Goal: Task Accomplishment & Management: Use online tool/utility

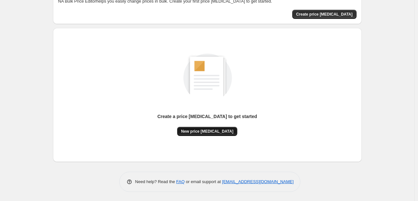
scroll to position [43, 0]
click at [200, 132] on span "New price [MEDICAL_DATA]" at bounding box center [207, 130] width 52 height 5
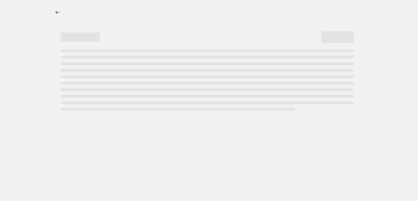
select select "percentage"
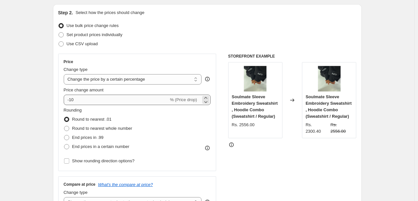
scroll to position [86, 0]
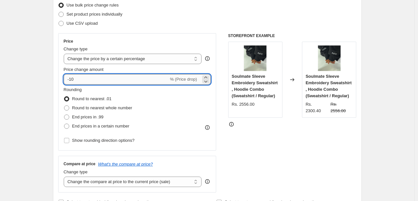
click at [100, 81] on input "-10" at bounding box center [116, 79] width 105 height 10
click at [186, 80] on span "% (Price drop)" at bounding box center [183, 79] width 27 height 5
click at [209, 80] on icon at bounding box center [206, 81] width 7 height 7
click at [176, 82] on div "-11 % (Price drop)" at bounding box center [137, 79] width 147 height 10
click at [209, 77] on icon at bounding box center [206, 77] width 7 height 7
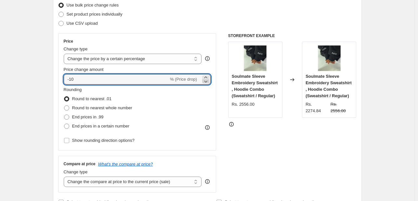
click at [208, 77] on div at bounding box center [205, 79] width 7 height 8
click at [208, 78] on icon at bounding box center [206, 81] width 7 height 7
type input "-11"
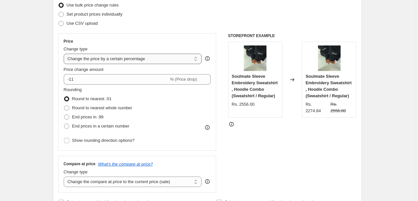
click at [126, 59] on select "Change the price to a certain amount Change the price by a certain amount Chang…" at bounding box center [133, 59] width 138 height 10
select select "to"
click at [65, 54] on select "Change the price to a certain amount Change the price by a certain amount Chang…" at bounding box center [133, 59] width 138 height 10
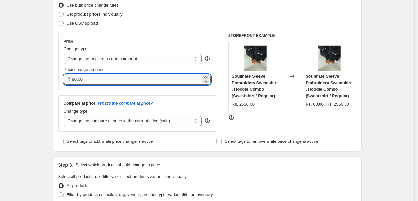
click at [102, 77] on input "80.00" at bounding box center [136, 79] width 129 height 10
type input "8"
type input "2001.00"
click at [150, 92] on div "Price Change type Change the price to a certain amount Change the price by a ce…" at bounding box center [137, 82] width 158 height 99
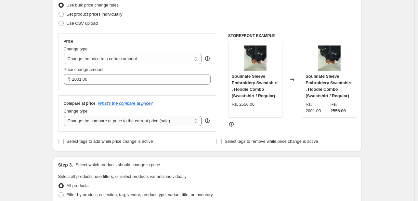
click at [122, 124] on select "Change the compare at price to the current price (sale) Change the compare at p…" at bounding box center [133, 121] width 138 height 10
click at [125, 124] on select "Change the compare at price to the current price (sale) Change the compare at p…" at bounding box center [133, 121] width 138 height 10
click at [124, 105] on icon "What's the compare at price?" at bounding box center [125, 103] width 55 height 5
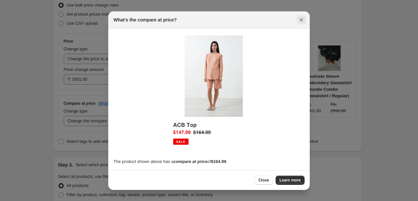
click at [303, 22] on icon "Close" at bounding box center [301, 20] width 7 height 7
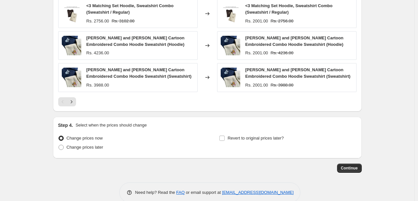
scroll to position [398, 0]
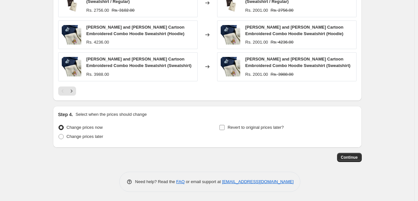
click at [227, 126] on label "Revert to original prices later?" at bounding box center [251, 127] width 65 height 9
click at [225, 126] on input "Revert to original prices later?" at bounding box center [221, 127] width 5 height 5
checkbox input "true"
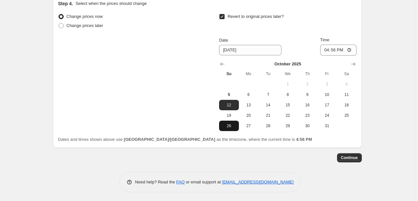
scroll to position [510, 0]
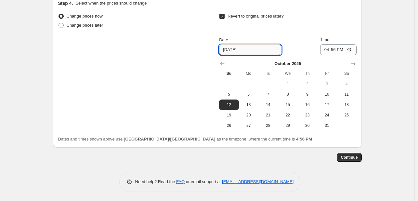
click at [229, 51] on input "[DATE]" at bounding box center [250, 50] width 62 height 10
click at [232, 50] on input "[DATE]" at bounding box center [250, 50] width 62 height 10
click at [232, 51] on input "[DATE]" at bounding box center [250, 50] width 62 height 10
type input "[DATE]"
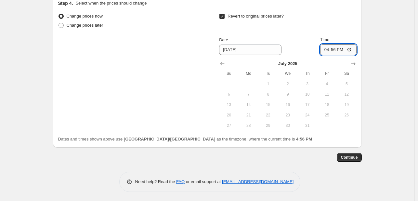
click at [345, 49] on input "16:56" at bounding box center [338, 49] width 36 height 11
click at [350, 48] on input "16:56" at bounding box center [338, 49] width 36 height 11
type input "12:00"
click at [352, 159] on span "Continue" at bounding box center [349, 157] width 17 height 5
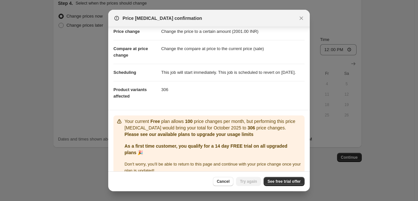
scroll to position [0, 0]
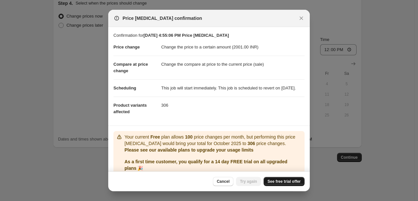
click at [288, 182] on span "See free trial offer" at bounding box center [284, 181] width 33 height 5
click at [300, 18] on icon "Close" at bounding box center [302, 19] width 4 height 4
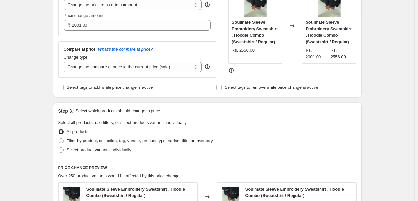
scroll to position [163, 0]
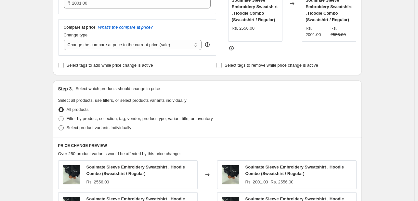
click at [95, 126] on span "Select product variants individually" at bounding box center [99, 127] width 65 height 5
click at [59, 126] on input "Select product variants individually" at bounding box center [59, 125] width 0 height 0
radio input "true"
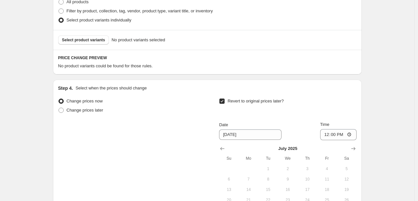
scroll to position [249, 0]
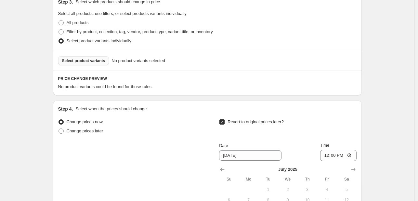
click at [71, 60] on span "Select product variants" at bounding box center [83, 60] width 43 height 5
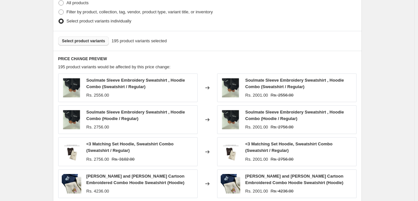
scroll to position [182, 0]
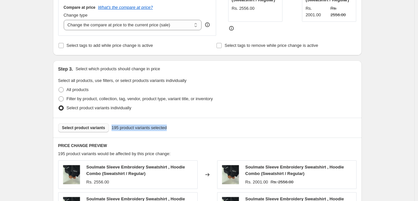
drag, startPoint x: 170, startPoint y: 130, endPoint x: 111, endPoint y: 132, distance: 59.2
click at [111, 132] on div "Select product variants 195 product variants selected" at bounding box center [207, 127] width 298 height 9
drag, startPoint x: 235, startPoint y: 141, endPoint x: 210, endPoint y: 140, distance: 25.4
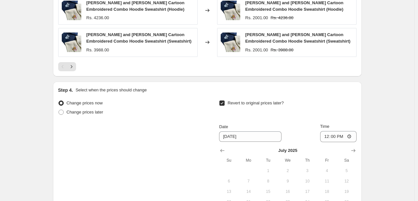
scroll to position [529, 0]
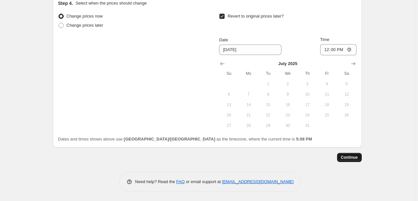
click at [346, 155] on span "Continue" at bounding box center [349, 157] width 17 height 5
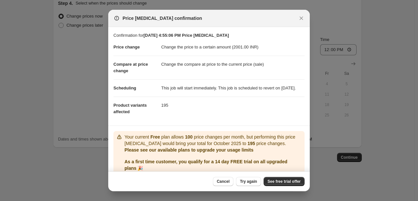
scroll to position [32, 0]
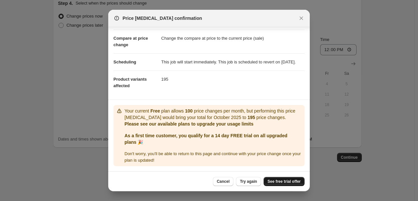
click at [271, 180] on span "See free trial offer" at bounding box center [284, 181] width 33 height 5
drag, startPoint x: 297, startPoint y: 20, endPoint x: 257, endPoint y: 6, distance: 42.9
click at [297, 20] on button "Close" at bounding box center [301, 18] width 9 height 9
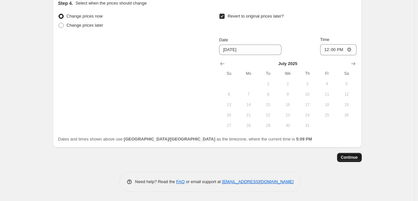
click at [355, 157] on span "Continue" at bounding box center [349, 157] width 17 height 5
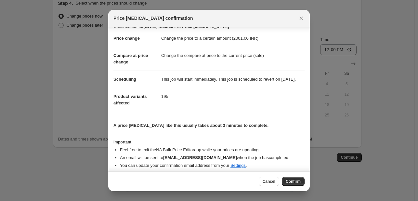
scroll to position [0, 0]
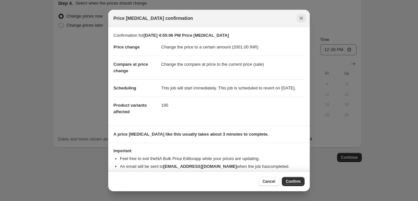
click at [299, 19] on icon "Close" at bounding box center [301, 18] width 7 height 7
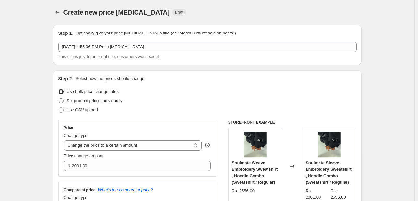
click at [85, 102] on span "Set product prices individually" at bounding box center [95, 100] width 56 height 5
click at [59, 99] on input "Set product prices individually" at bounding box center [59, 98] width 0 height 0
radio input "true"
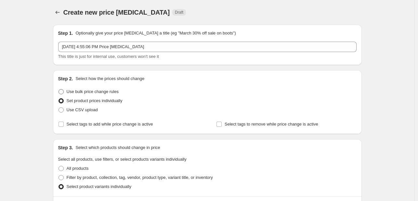
click at [73, 93] on span "Use bulk price change rules" at bounding box center [93, 91] width 52 height 5
click at [59, 89] on input "Use bulk price change rules" at bounding box center [59, 89] width 0 height 0
radio input "true"
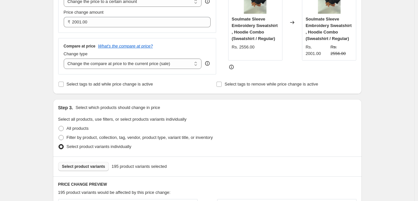
scroll to position [173, 0]
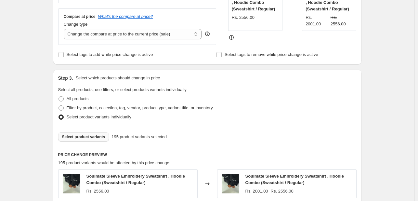
click at [99, 118] on span "Select product variants individually" at bounding box center [99, 116] width 65 height 5
click at [59, 115] on input "Select product variants individually" at bounding box center [59, 114] width 0 height 0
click at [95, 139] on span "Select product variants" at bounding box center [83, 136] width 43 height 5
click at [73, 104] on label "Filter by product, collection, tag, vendor, product type, variant title, or inv…" at bounding box center [135, 107] width 155 height 9
click at [59, 105] on input "Filter by product, collection, tag, vendor, product type, variant title, or inv…" at bounding box center [59, 105] width 0 height 0
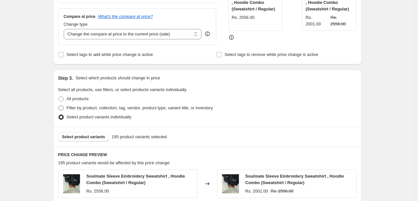
radio input "true"
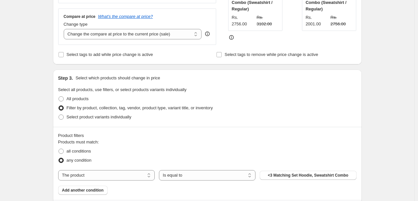
scroll to position [260, 0]
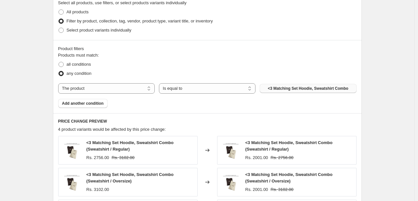
click at [280, 91] on span "<3 Matching Set Hoodie, Sweatshirt Combo" at bounding box center [308, 88] width 81 height 5
click at [173, 90] on select "Is equal to Is not equal to" at bounding box center [207, 88] width 97 height 10
click at [269, 90] on button "<3 Matching Set Hoodie, Sweatshirt Combo" at bounding box center [308, 88] width 97 height 9
click at [81, 103] on span "Add another condition" at bounding box center [83, 103] width 42 height 5
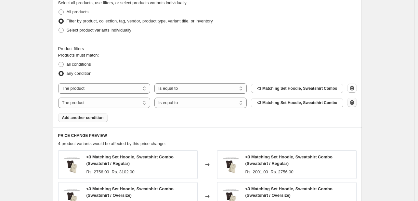
click at [354, 105] on icon "button" at bounding box center [352, 102] width 7 height 7
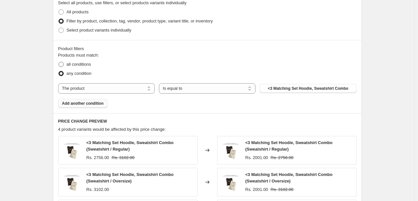
click at [88, 66] on span "all conditions" at bounding box center [79, 64] width 24 height 5
click at [59, 62] on input "all conditions" at bounding box center [59, 62] width 0 height 0
radio input "true"
click at [83, 10] on span "All products" at bounding box center [78, 11] width 22 height 5
click at [59, 10] on input "All products" at bounding box center [59, 9] width 0 height 0
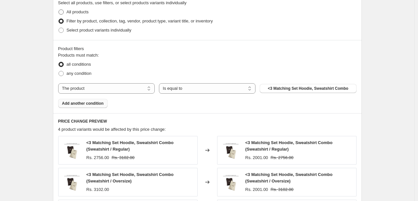
radio input "true"
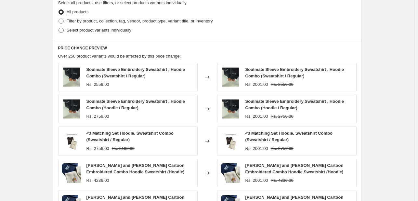
click at [106, 30] on span "Select product variants individually" at bounding box center [99, 30] width 65 height 5
click at [59, 28] on input "Select product variants individually" at bounding box center [59, 28] width 0 height 0
radio input "true"
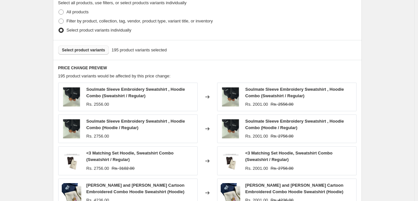
click at [82, 49] on span "Select product variants" at bounding box center [83, 49] width 43 height 5
click at [84, 10] on span "All products" at bounding box center [78, 11] width 22 height 5
click at [59, 10] on input "All products" at bounding box center [59, 9] width 0 height 0
radio input "true"
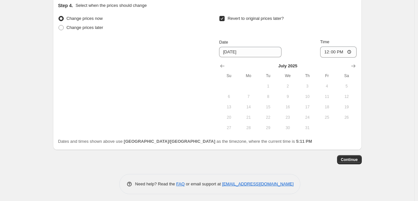
scroll to position [510, 0]
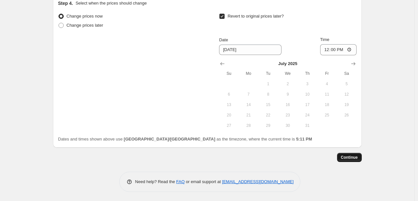
click at [355, 155] on span "Continue" at bounding box center [349, 157] width 17 height 5
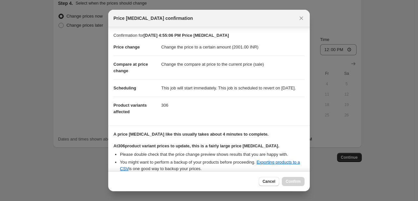
scroll to position [74, 0]
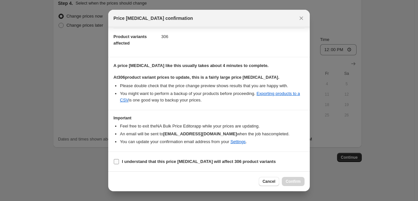
click at [139, 160] on b "I understand that this price [MEDICAL_DATA] will affect 306 product variants" at bounding box center [199, 161] width 154 height 5
click at [119, 160] on input "I understand that this price [MEDICAL_DATA] will affect 306 product variants" at bounding box center [116, 161] width 5 height 5
checkbox input "true"
click at [269, 94] on link "Exporting products to a CSV" at bounding box center [210, 96] width 180 height 11
click at [297, 184] on span "Confirm" at bounding box center [293, 181] width 15 height 5
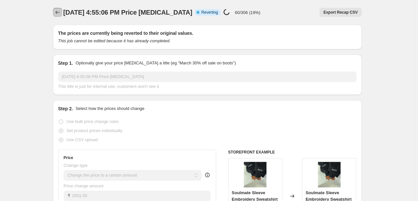
click at [55, 12] on button "Price change jobs" at bounding box center [57, 12] width 9 height 9
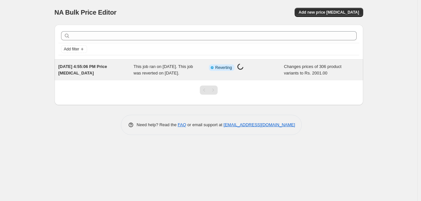
click at [212, 69] on icon at bounding box center [212, 67] width 7 height 7
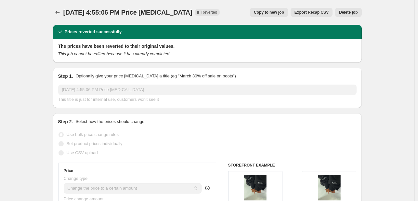
click at [272, 15] on span "Copy to new job" at bounding box center [269, 12] width 30 height 5
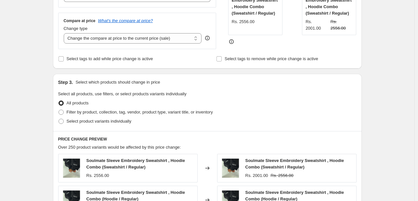
scroll to position [173, 0]
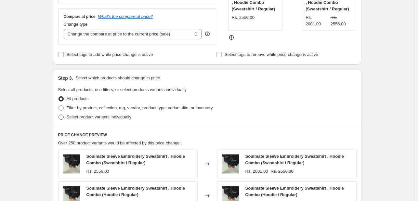
click at [87, 115] on span "Select product variants individually" at bounding box center [99, 116] width 65 height 5
click at [59, 115] on input "Select product variants individually" at bounding box center [59, 114] width 0 height 0
radio input "true"
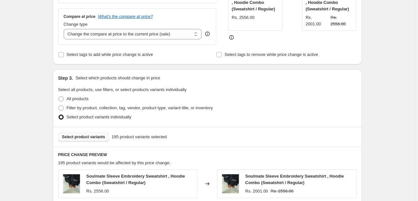
click at [74, 138] on span "Select product variants" at bounding box center [83, 136] width 43 height 5
click at [90, 136] on span "Select product variants" at bounding box center [83, 136] width 43 height 5
click at [95, 108] on span "Filter by product, collection, tag, vendor, product type, variant title, or inv…" at bounding box center [140, 107] width 146 height 5
click at [59, 106] on input "Filter by product, collection, tag, vendor, product type, variant title, or inv…" at bounding box center [59, 105] width 0 height 0
radio input "true"
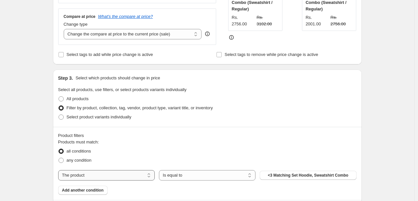
click at [125, 179] on select "The product The product's collection The product's tag The product's vendor The…" at bounding box center [106, 175] width 97 height 10
select select "collection"
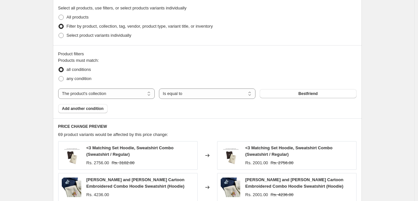
scroll to position [260, 0]
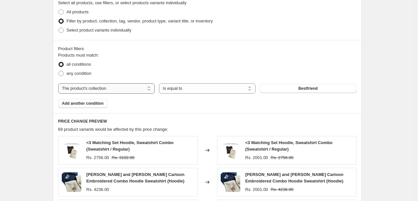
click at [111, 89] on select "The product The product's collection The product's tag The product's vendor The…" at bounding box center [106, 88] width 97 height 10
click at [96, 89] on select "The product The product's collection The product's tag The product's vendor The…" at bounding box center [106, 88] width 97 height 10
click at [304, 90] on span "Bestfriend" at bounding box center [307, 88] width 19 height 5
click at [94, 102] on span "Add another condition" at bounding box center [83, 103] width 42 height 5
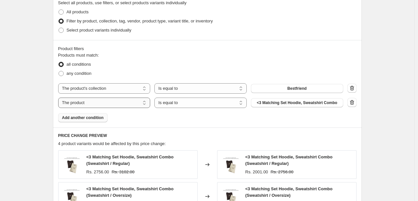
click at [119, 106] on select "The product The product's collection The product's tag The product's vendor The…" at bounding box center [104, 103] width 92 height 10
select select "collection"
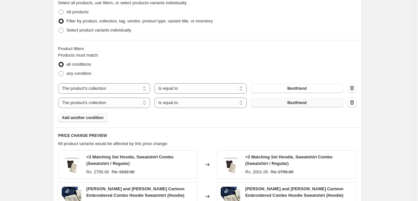
click at [319, 106] on button "Bestfriend" at bounding box center [297, 102] width 92 height 9
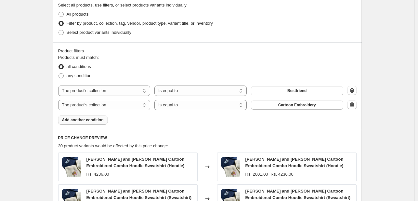
click at [73, 121] on button "Add another condition" at bounding box center [82, 119] width 49 height 9
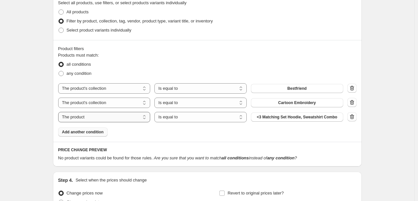
click at [122, 122] on select "The product The product's collection The product's tag The product's vendor The…" at bounding box center [104, 117] width 92 height 10
select select "collection"
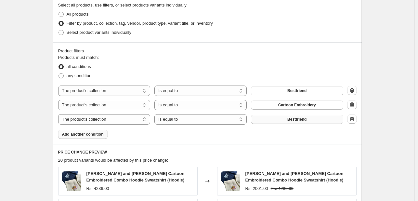
click at [299, 118] on span "Bestfriend" at bounding box center [296, 119] width 19 height 5
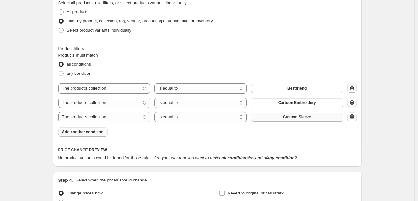
click at [96, 132] on span "Add another condition" at bounding box center [83, 131] width 42 height 5
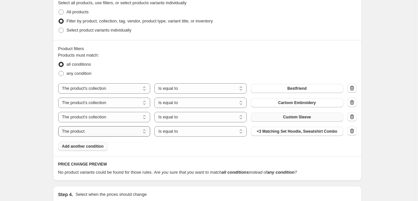
click at [99, 132] on select "The product The product's collection The product's tag The product's vendor The…" at bounding box center [104, 131] width 92 height 10
select select "collection"
click at [301, 133] on span "Bestfriend" at bounding box center [296, 131] width 19 height 5
click at [67, 147] on span "Add another condition" at bounding box center [83, 146] width 42 height 5
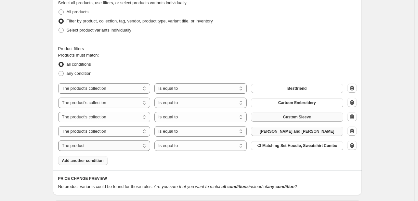
click at [85, 147] on select "The product The product's collection The product's tag The product's vendor The…" at bounding box center [104, 145] width 92 height 10
select select "collection"
click at [293, 147] on span "Bestfriend" at bounding box center [296, 145] width 19 height 5
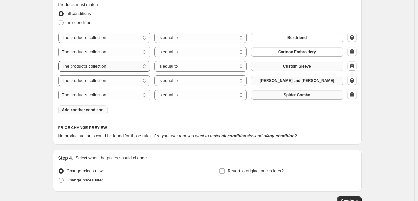
scroll to position [355, 0]
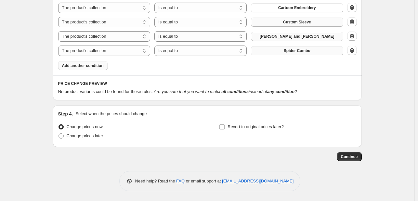
click at [80, 68] on span "Add another condition" at bounding box center [83, 65] width 42 height 5
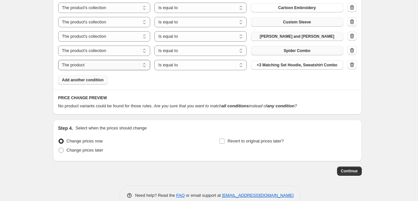
click at [99, 67] on select "The product The product's collection The product's tag The product's vendor The…" at bounding box center [104, 65] width 92 height 10
select select "collection"
click at [352, 63] on icon "button" at bounding box center [352, 64] width 7 height 7
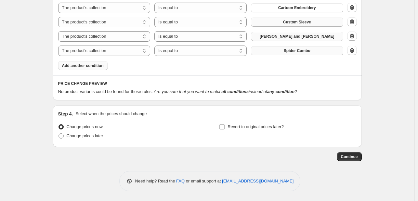
click at [353, 50] on icon "button" at bounding box center [352, 50] width 7 height 7
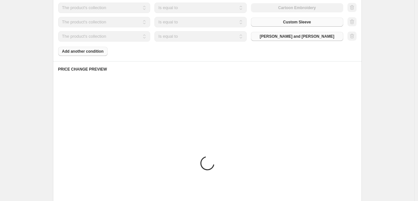
scroll to position [341, 0]
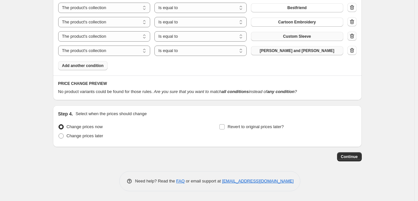
click at [354, 39] on icon "button" at bounding box center [352, 36] width 7 height 7
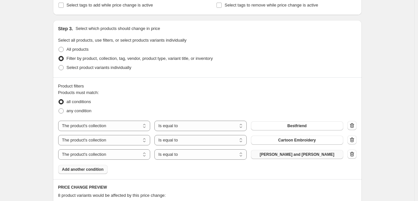
scroll to position [254, 0]
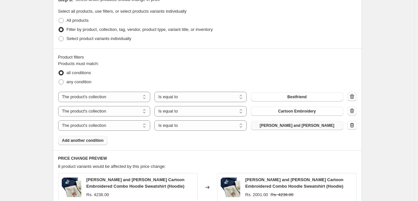
click at [355, 94] on icon "button" at bounding box center [352, 96] width 7 height 7
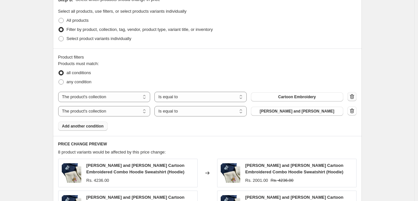
click at [354, 94] on icon "button" at bounding box center [352, 96] width 7 height 7
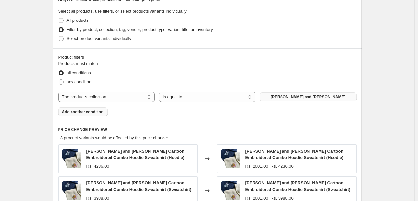
click at [288, 92] on button "[PERSON_NAME] and [PERSON_NAME]" at bounding box center [308, 96] width 97 height 9
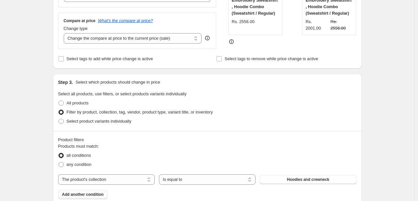
scroll to position [433, 0]
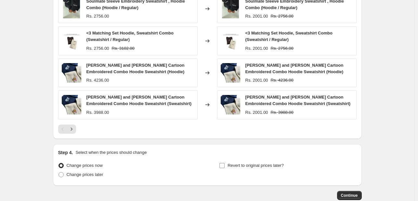
click at [257, 164] on span "Revert to original prices later?" at bounding box center [256, 165] width 56 height 5
click at [225, 164] on input "Revert to original prices later?" at bounding box center [221, 165] width 5 height 5
checkbox input "true"
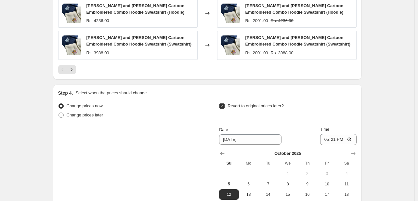
scroll to position [520, 0]
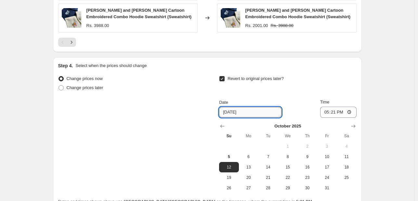
click at [228, 112] on input "[DATE]" at bounding box center [250, 112] width 62 height 10
click at [229, 112] on input "[DATE]" at bounding box center [250, 112] width 62 height 10
click at [232, 112] on input "[DATE]" at bounding box center [250, 112] width 62 height 10
click at [227, 112] on input "[DATE]" at bounding box center [250, 112] width 62 height 10
click at [270, 158] on span "7" at bounding box center [268, 156] width 14 height 5
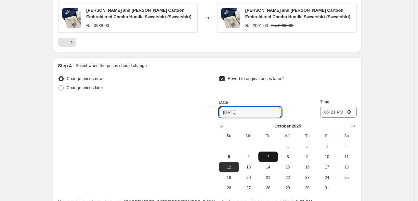
type input "[DATE]"
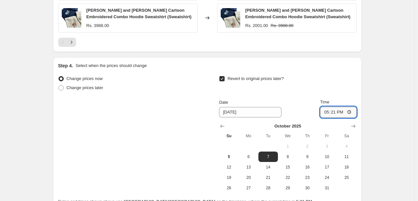
click at [344, 114] on input "17:21" at bounding box center [338, 112] width 36 height 11
click at [336, 113] on input "17:21" at bounding box center [338, 112] width 36 height 11
click at [351, 111] on input "17:21" at bounding box center [338, 112] width 36 height 11
type input "22:21"
click at [338, 110] on input "22:21" at bounding box center [338, 112] width 36 height 11
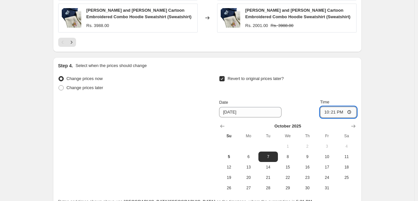
click at [338, 113] on input "22:21" at bounding box center [338, 112] width 36 height 11
click at [343, 113] on input "22:21" at bounding box center [338, 112] width 36 height 11
click at [343, 111] on input "22:21" at bounding box center [338, 112] width 36 height 11
click at [337, 112] on input "22:59" at bounding box center [338, 112] width 36 height 11
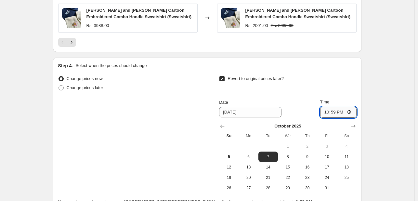
click at [337, 112] on input "22:59" at bounding box center [338, 112] width 36 height 11
click at [338, 112] on input "22:59" at bounding box center [338, 112] width 36 height 11
type input "23:59"
click at [343, 104] on div "Time" at bounding box center [338, 102] width 36 height 7
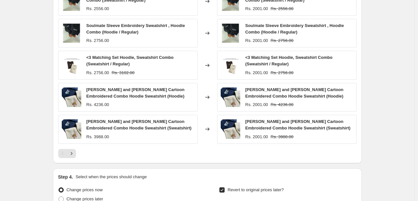
scroll to position [583, 0]
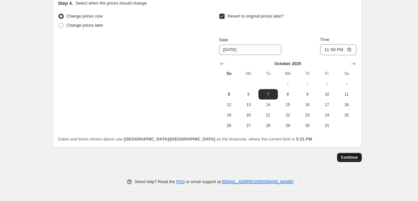
click at [357, 154] on button "Continue" at bounding box center [349, 157] width 25 height 9
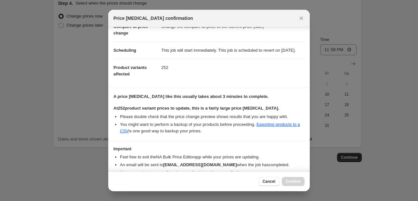
scroll to position [74, 0]
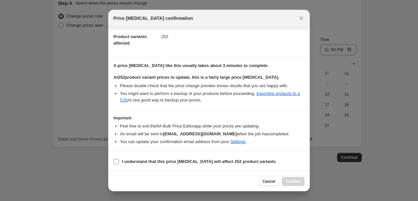
click at [127, 160] on b "I understand that this price [MEDICAL_DATA] will affect 252 product variants" at bounding box center [199, 161] width 154 height 5
click at [119, 160] on input "I understand that this price [MEDICAL_DATA] will affect 252 product variants" at bounding box center [116, 161] width 5 height 5
checkbox input "true"
click at [295, 181] on span "Confirm" at bounding box center [293, 181] width 15 height 5
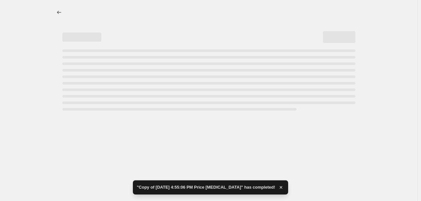
select select "collection"
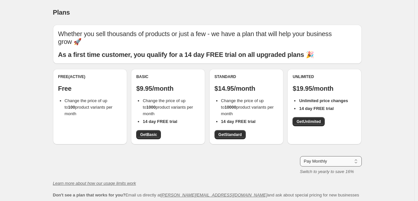
click at [346, 160] on select "Pay Monthly Pay Yearly (Save 16%)" at bounding box center [331, 161] width 62 height 10
click at [347, 159] on select "Pay Monthly Pay Yearly (Save 16%)" at bounding box center [331, 161] width 62 height 10
click at [145, 134] on span "Get Basic" at bounding box center [148, 134] width 17 height 5
